Goal: Check status: Check status

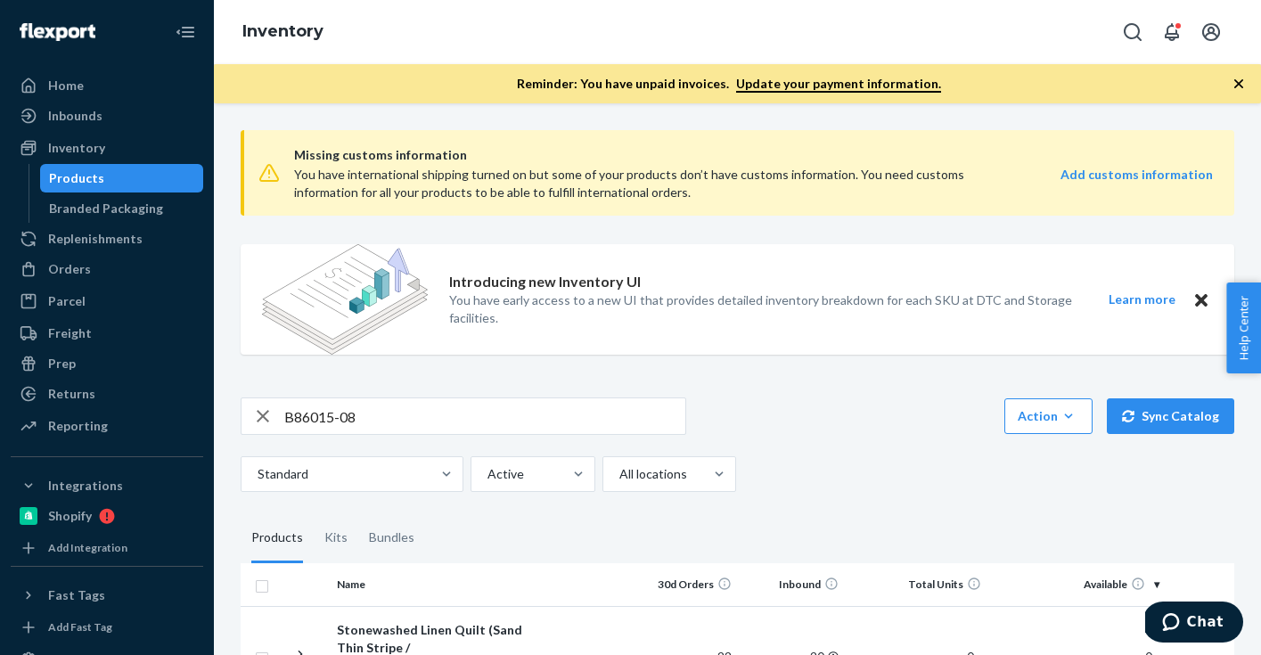
scroll to position [231, 0]
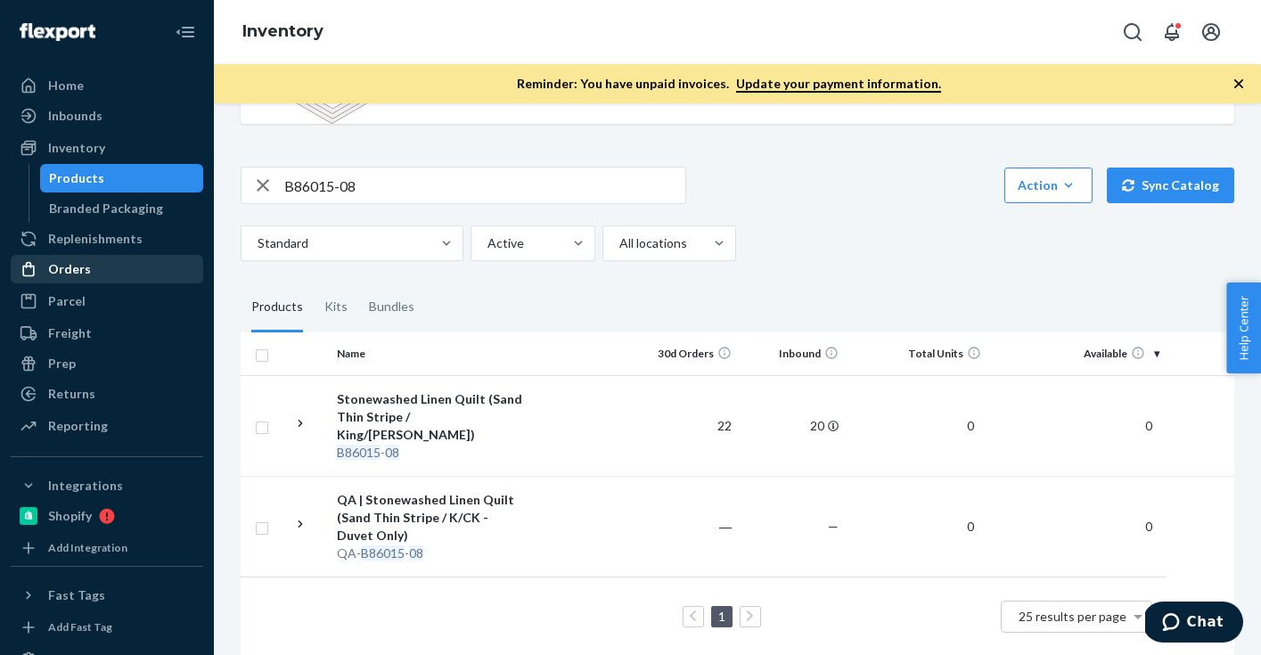
click at [74, 271] on div "Orders" at bounding box center [69, 269] width 43 height 18
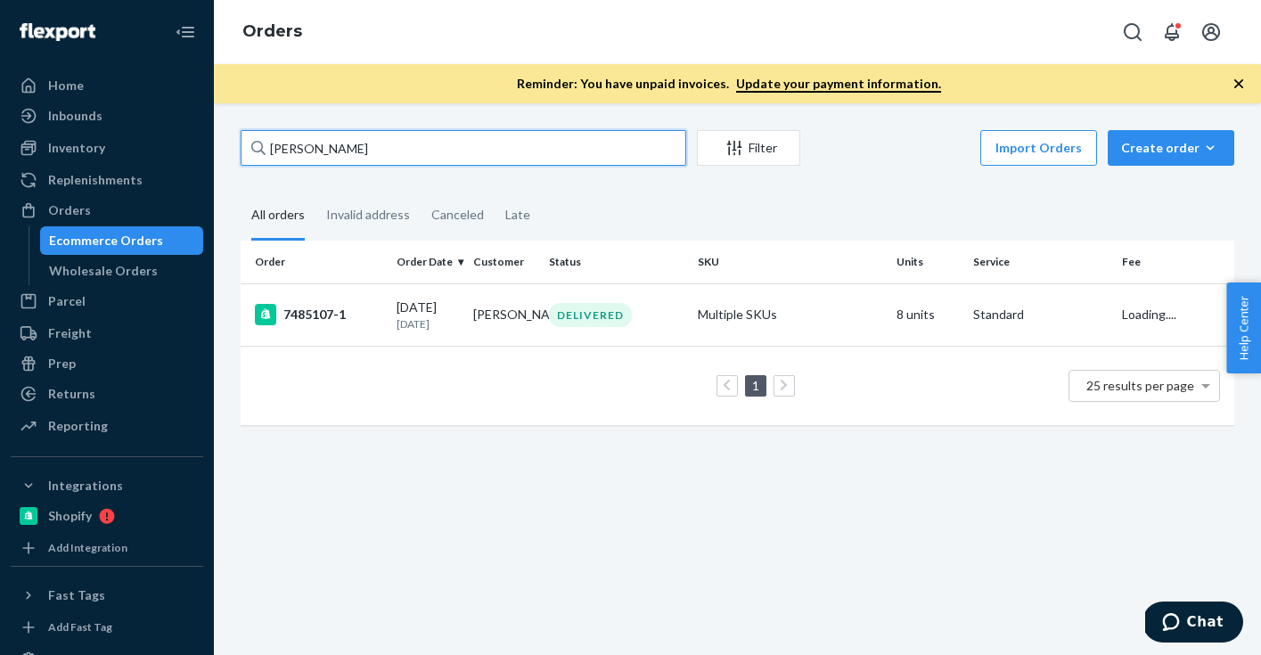
click at [360, 152] on input "[PERSON_NAME]" at bounding box center [464, 148] width 446 height 36
paste input "[PERSON_NAME]"
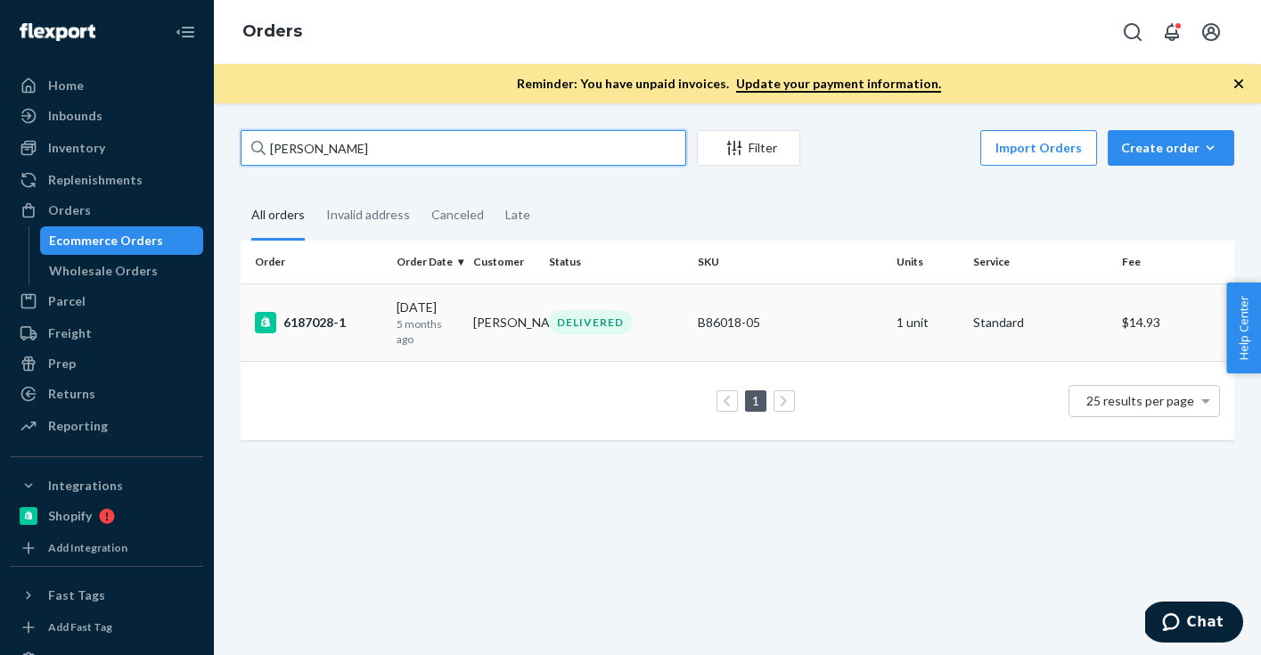
type input "[PERSON_NAME]"
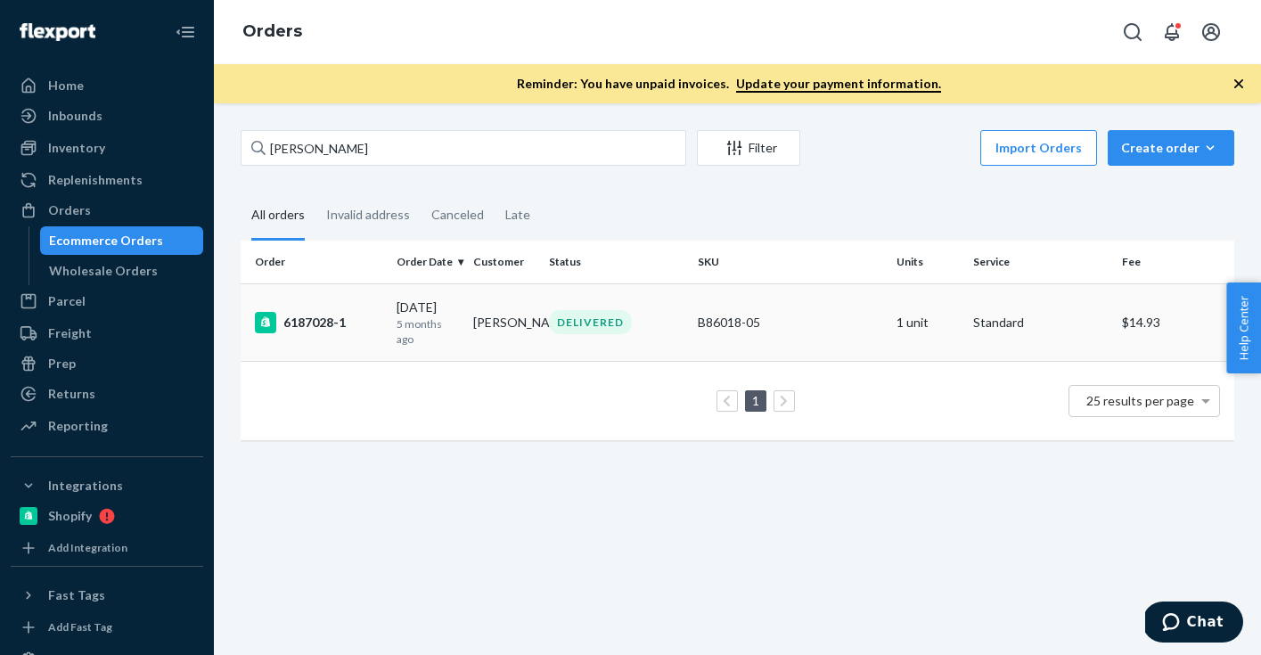
click at [321, 321] on div "6187028-1" at bounding box center [318, 322] width 127 height 21
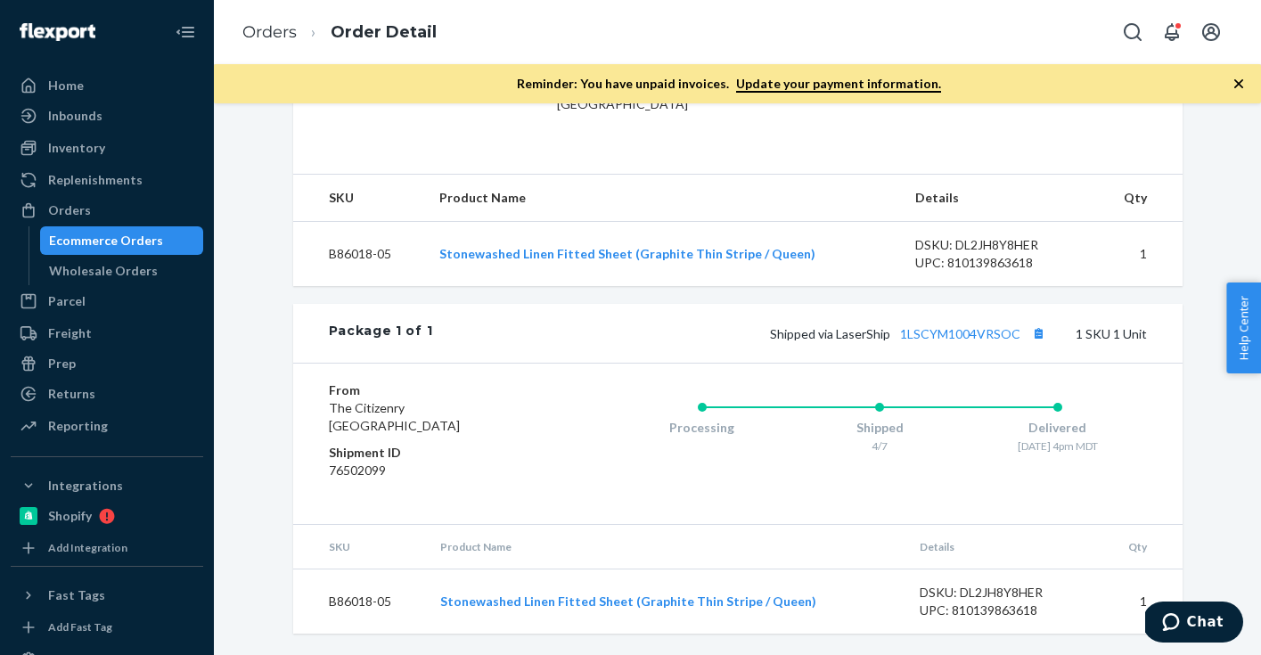
scroll to position [551, 0]
click at [80, 155] on div "Inventory" at bounding box center [76, 148] width 57 height 18
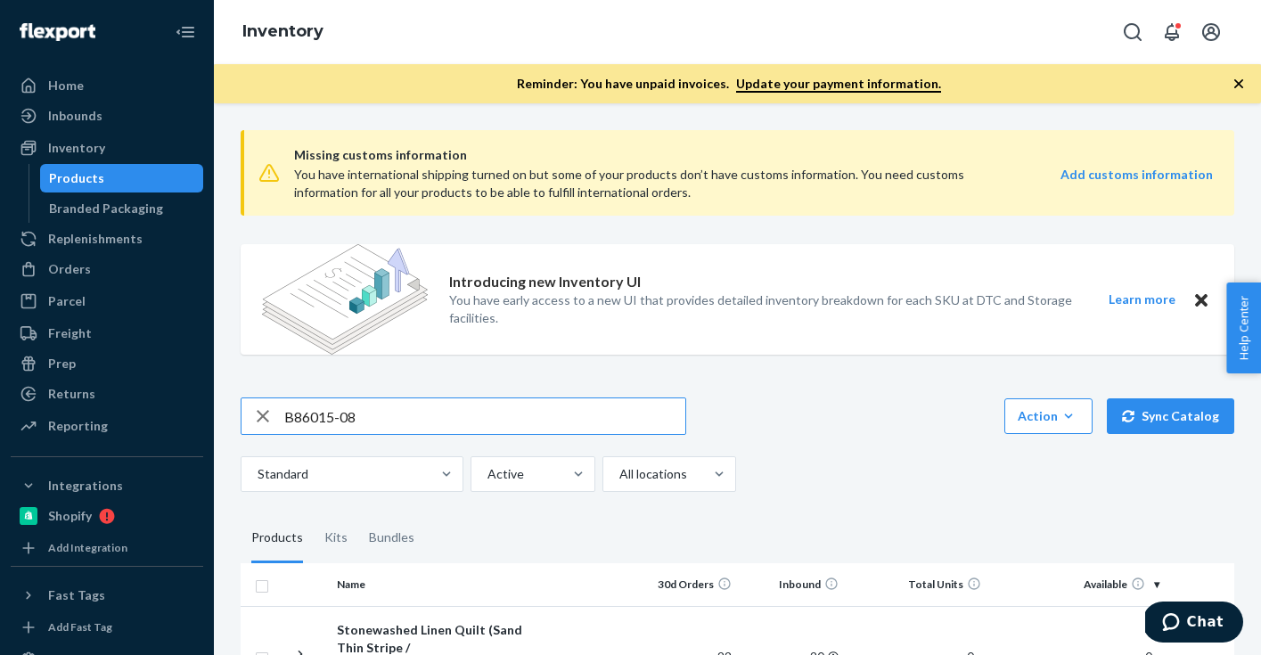
click at [379, 428] on input "B86015-08" at bounding box center [484, 416] width 401 height 36
type input "B86002-05"
